Goal: Task Accomplishment & Management: Use online tool/utility

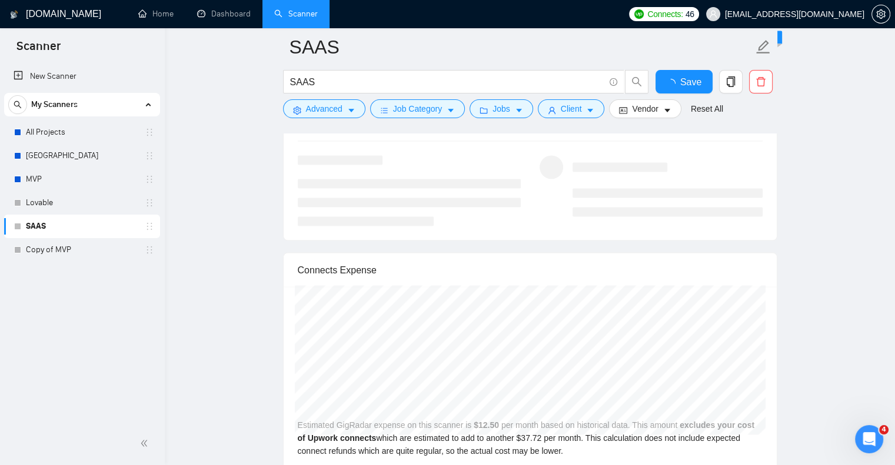
checkbox input "true"
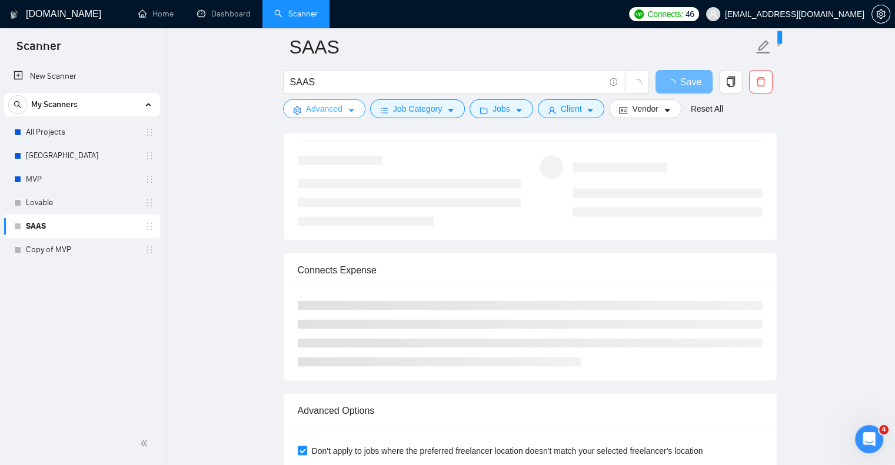
click at [345, 114] on button "Advanced" at bounding box center [324, 108] width 82 height 19
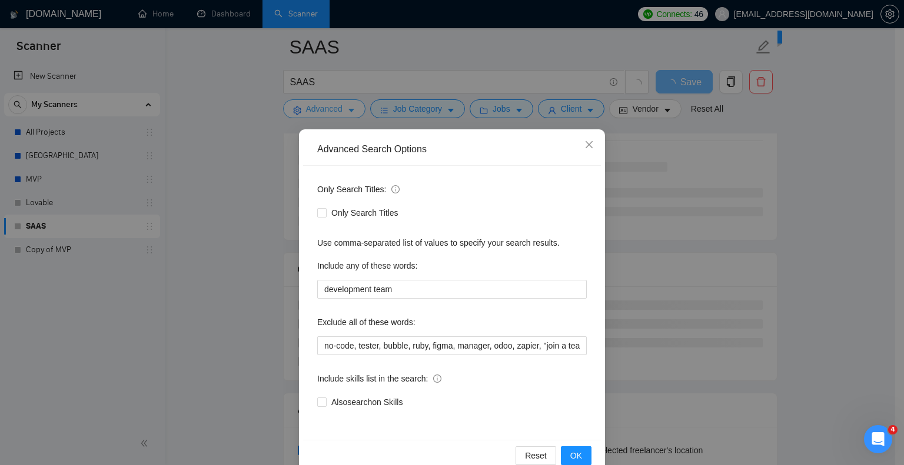
click at [345, 114] on div "Advanced Search Options Only Search Titles: Only Search Titles Use comma-separa…" at bounding box center [452, 232] width 904 height 465
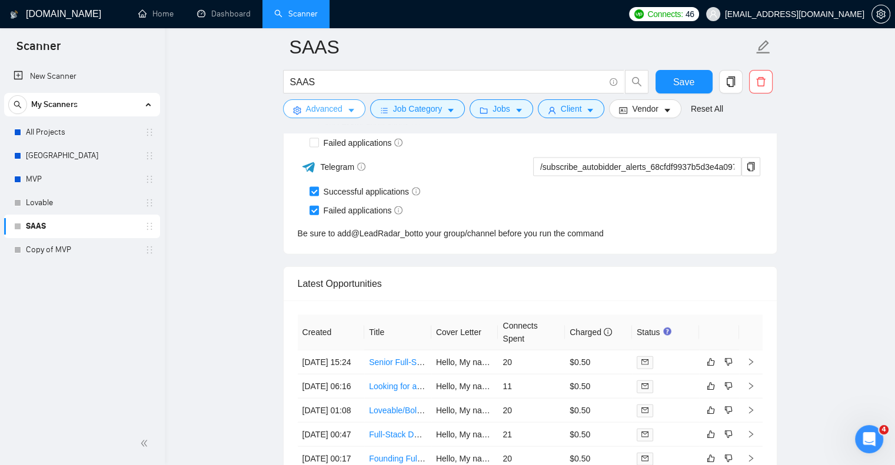
scroll to position [2590, 0]
